Goal: Transaction & Acquisition: Purchase product/service

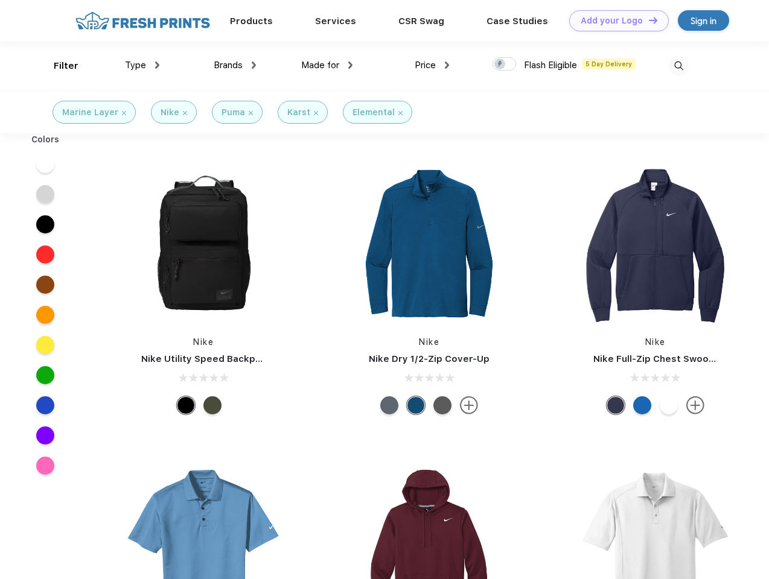
click at [614, 21] on link "Add your Logo Design Tool" at bounding box center [619, 20] width 100 height 21
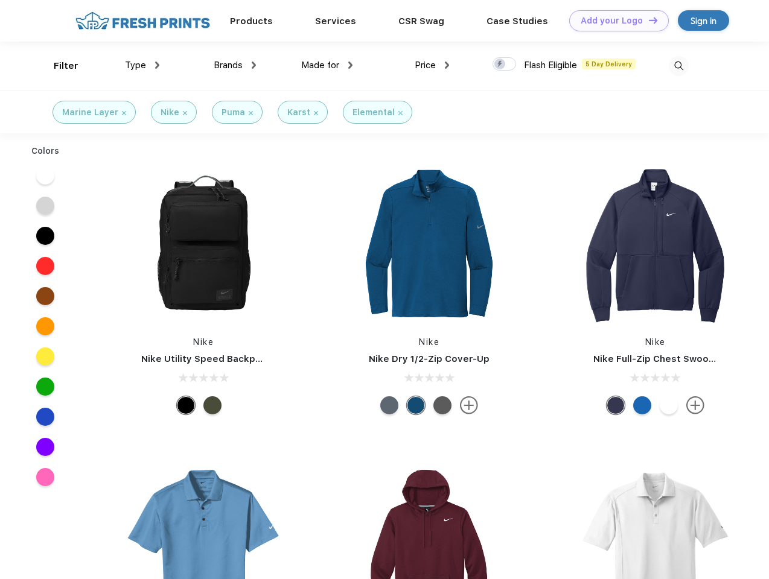
click at [0, 0] on div "Design Tool" at bounding box center [0, 0] width 0 height 0
click at [647, 20] on link "Add your Logo Design Tool" at bounding box center [619, 20] width 100 height 21
click at [58, 66] on div "Filter" at bounding box center [66, 66] width 25 height 14
click at [142, 65] on span "Type" at bounding box center [135, 65] width 21 height 11
click at [235, 65] on span "Brands" at bounding box center [228, 65] width 29 height 11
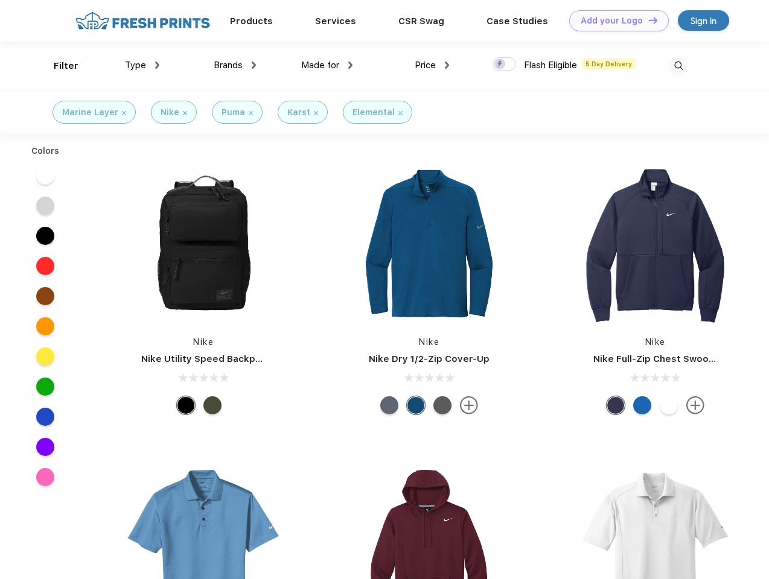
click at [327, 65] on span "Made for" at bounding box center [320, 65] width 38 height 11
click at [432, 65] on span "Price" at bounding box center [424, 65] width 21 height 11
click at [504, 65] on div at bounding box center [504, 63] width 24 height 13
click at [500, 65] on input "checkbox" at bounding box center [496, 61] width 8 height 8
click at [678, 66] on img at bounding box center [678, 66] width 20 height 20
